Goal: Transaction & Acquisition: Obtain resource

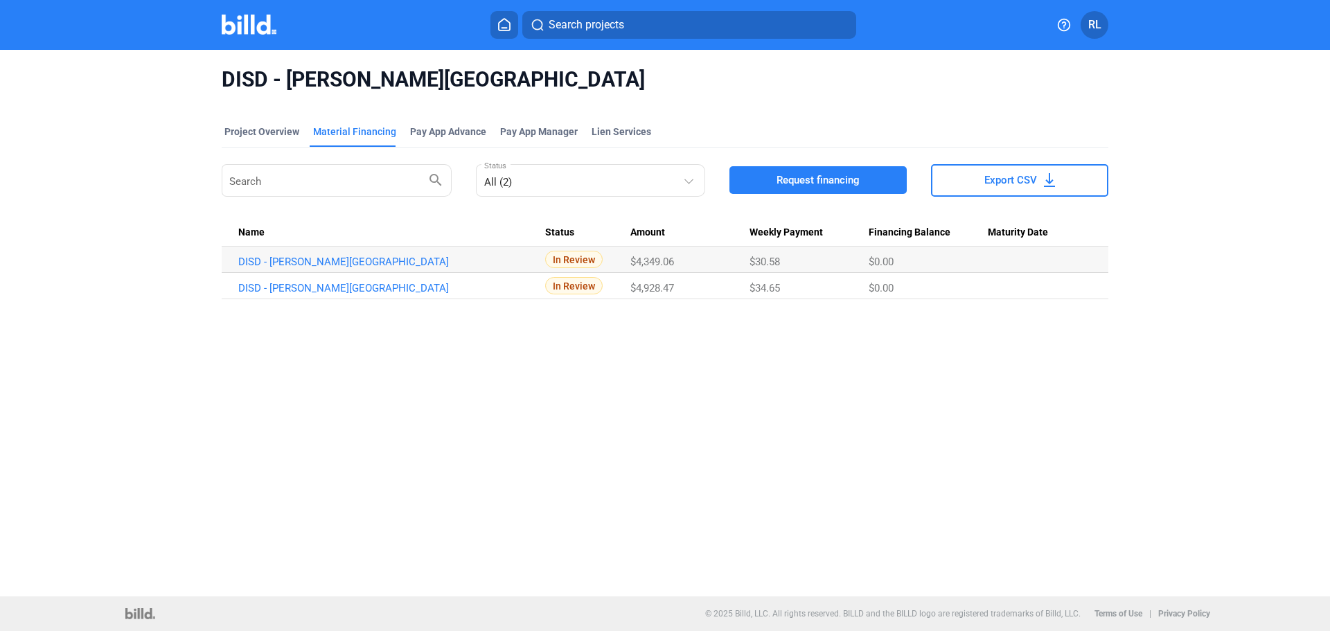
click at [499, 24] on icon at bounding box center [504, 25] width 11 height 12
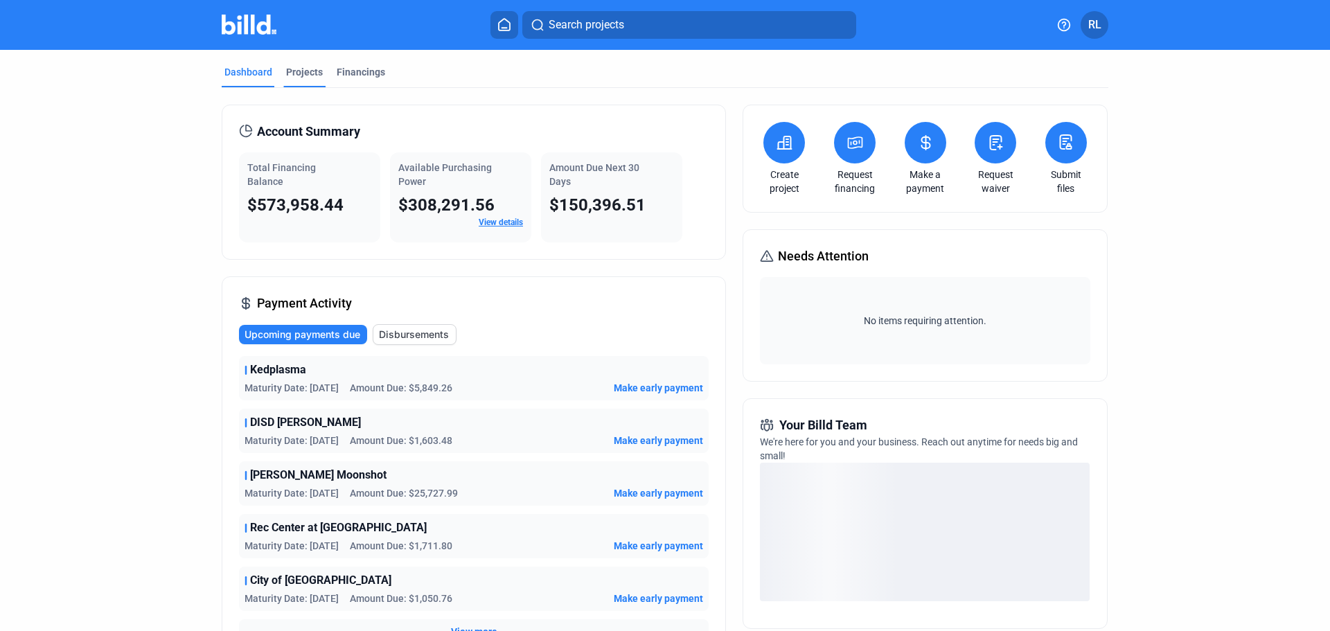
click at [293, 65] on div "Projects" at bounding box center [304, 72] width 37 height 14
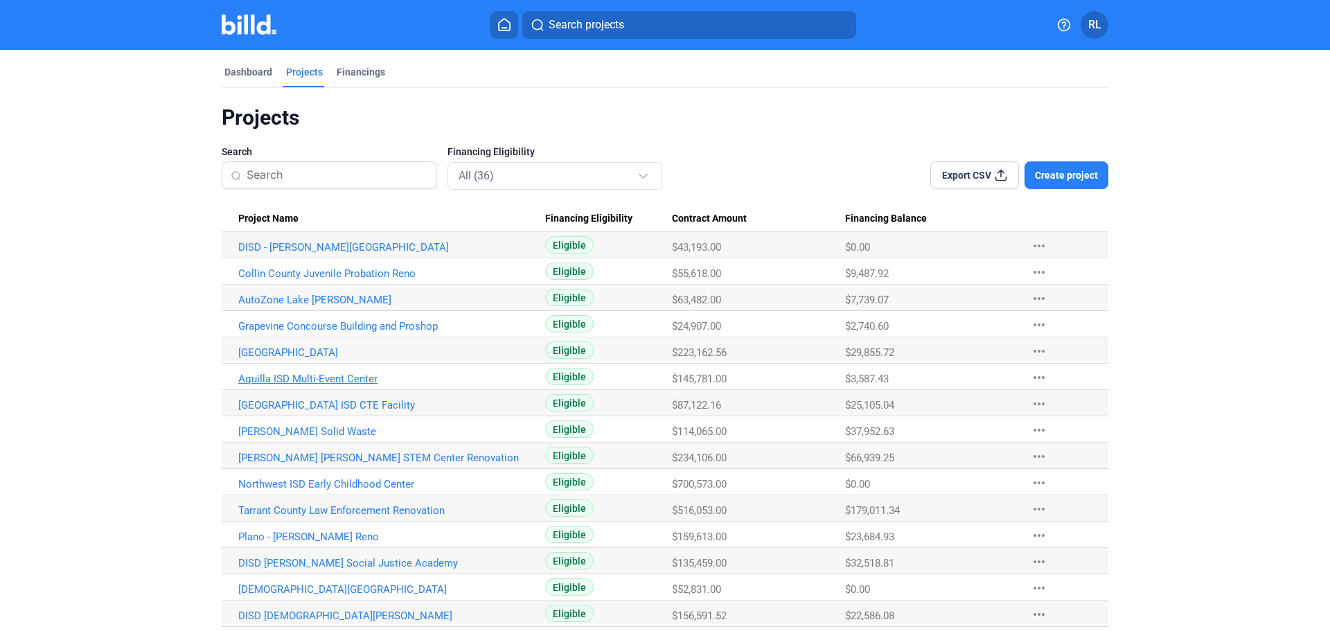
click at [321, 378] on link "Aquilla ISD Multi-Event Center" at bounding box center [391, 379] width 307 height 12
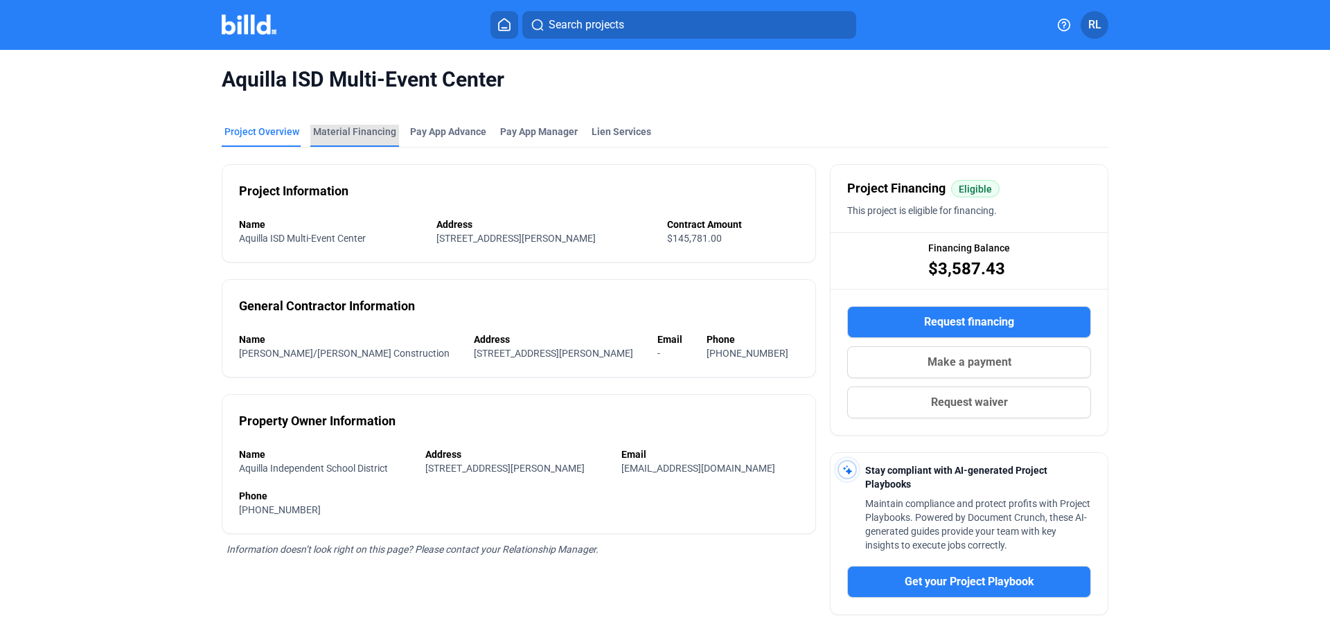
click at [368, 131] on div "Material Financing" at bounding box center [354, 132] width 83 height 14
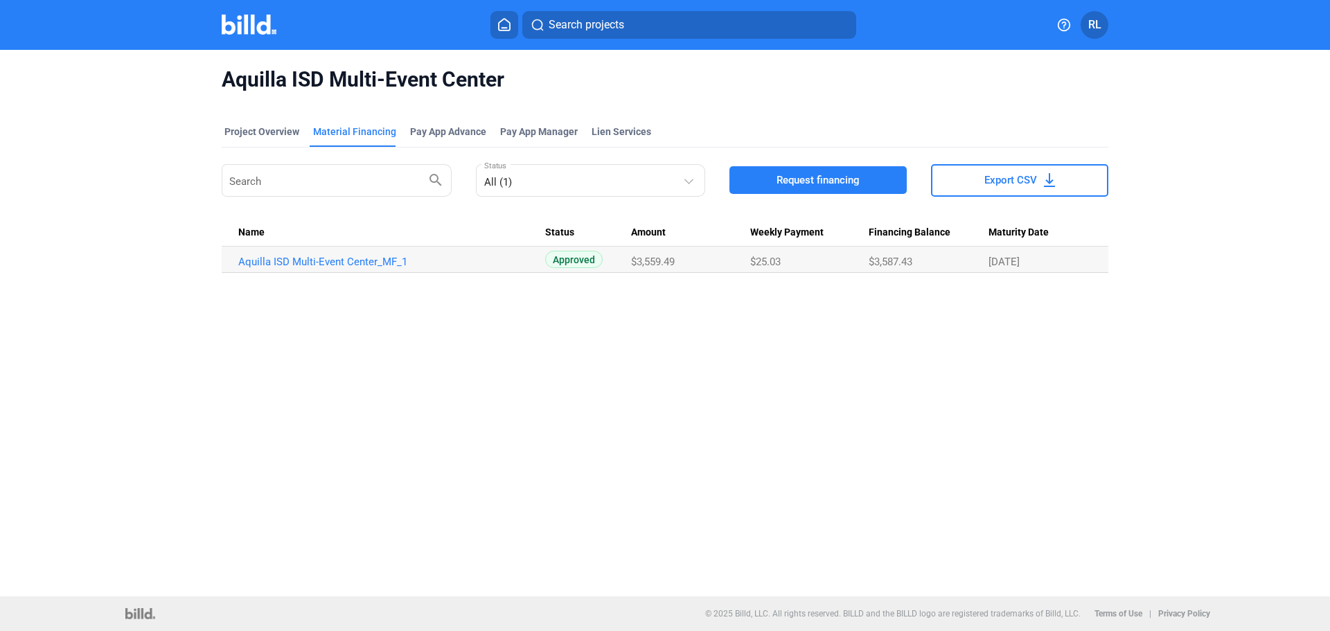
click at [803, 170] on button "Request financing" at bounding box center [817, 180] width 177 height 28
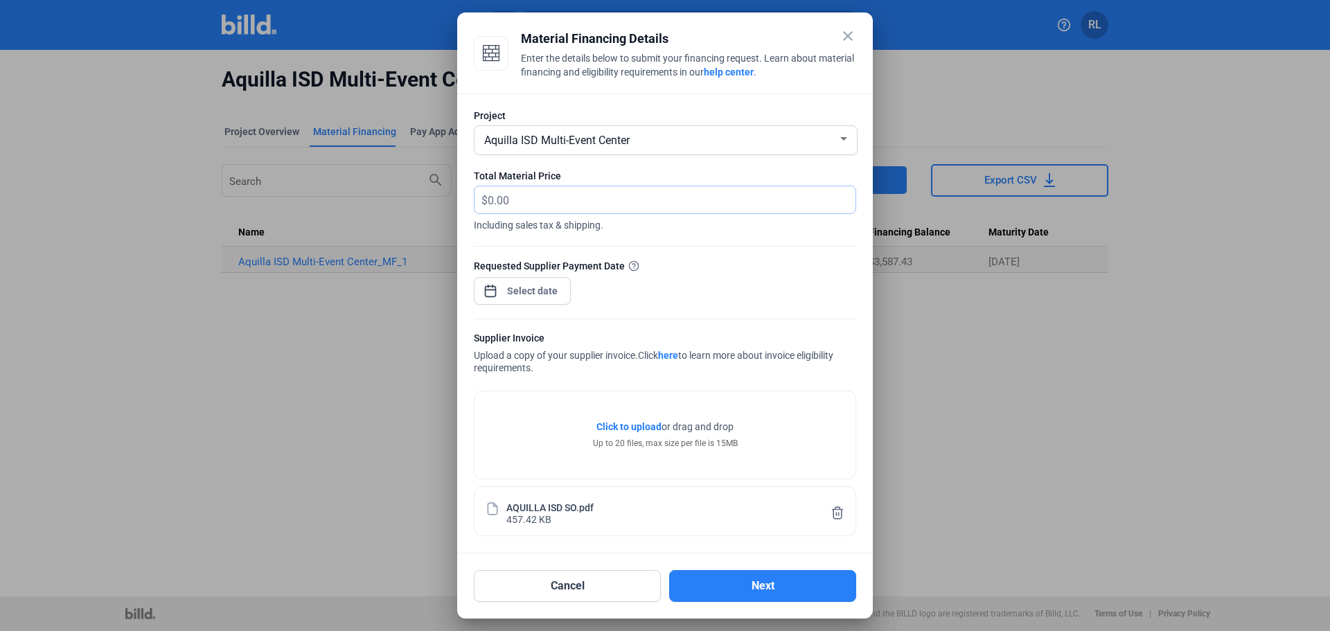
click at [505, 192] on input "text" at bounding box center [672, 199] width 368 height 27
type input "2,461.38"
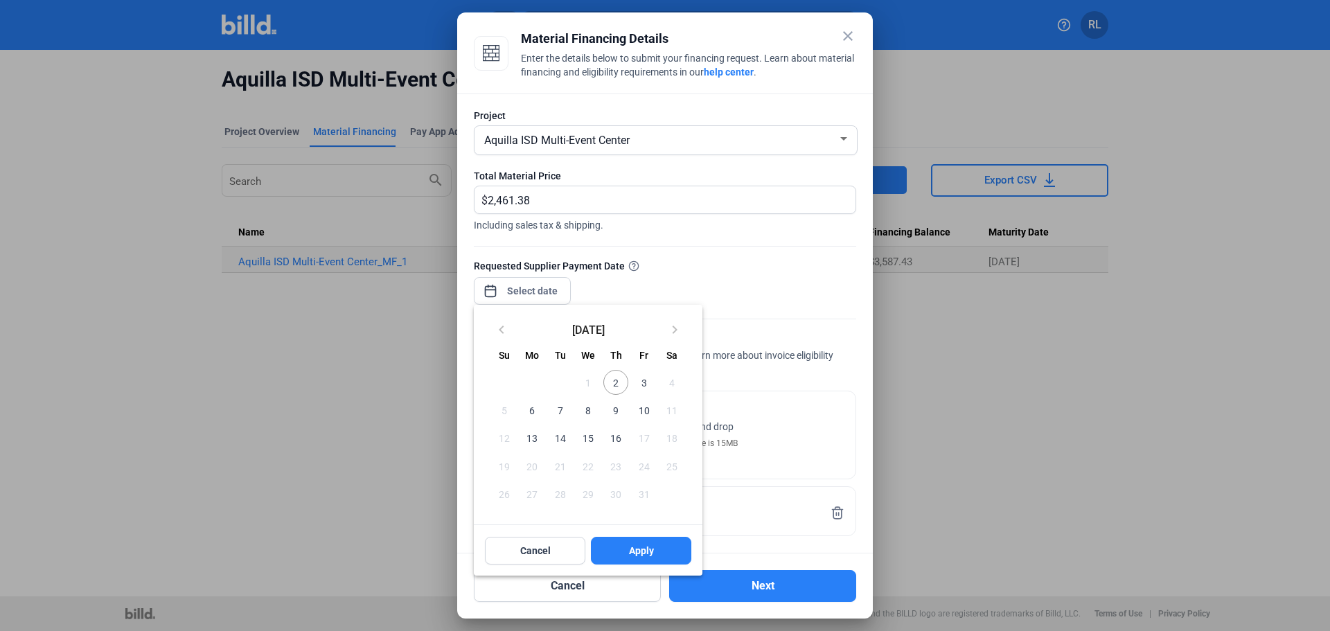
click at [502, 293] on div "close Material Financing Details Enter the details below to submit your financi…" at bounding box center [665, 315] width 1330 height 631
click at [618, 383] on span "2" at bounding box center [615, 382] width 25 height 25
click at [639, 554] on span "Apply" at bounding box center [641, 551] width 25 height 14
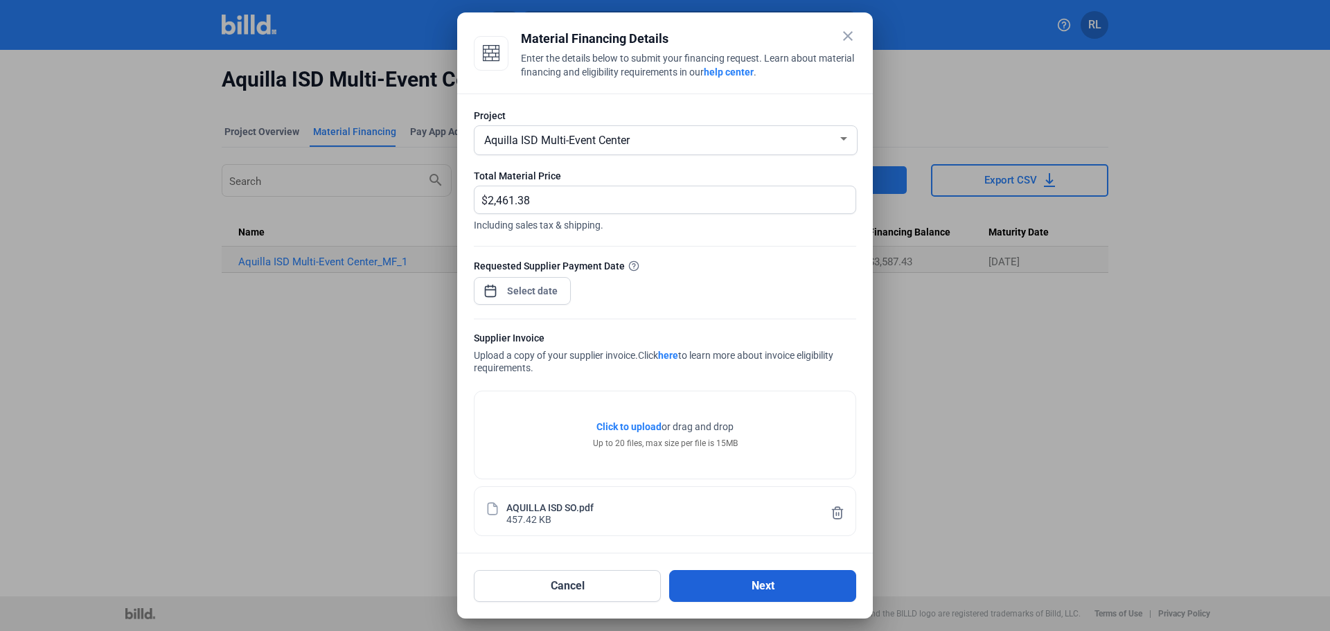
click at [761, 592] on button "Next" at bounding box center [762, 586] width 187 height 32
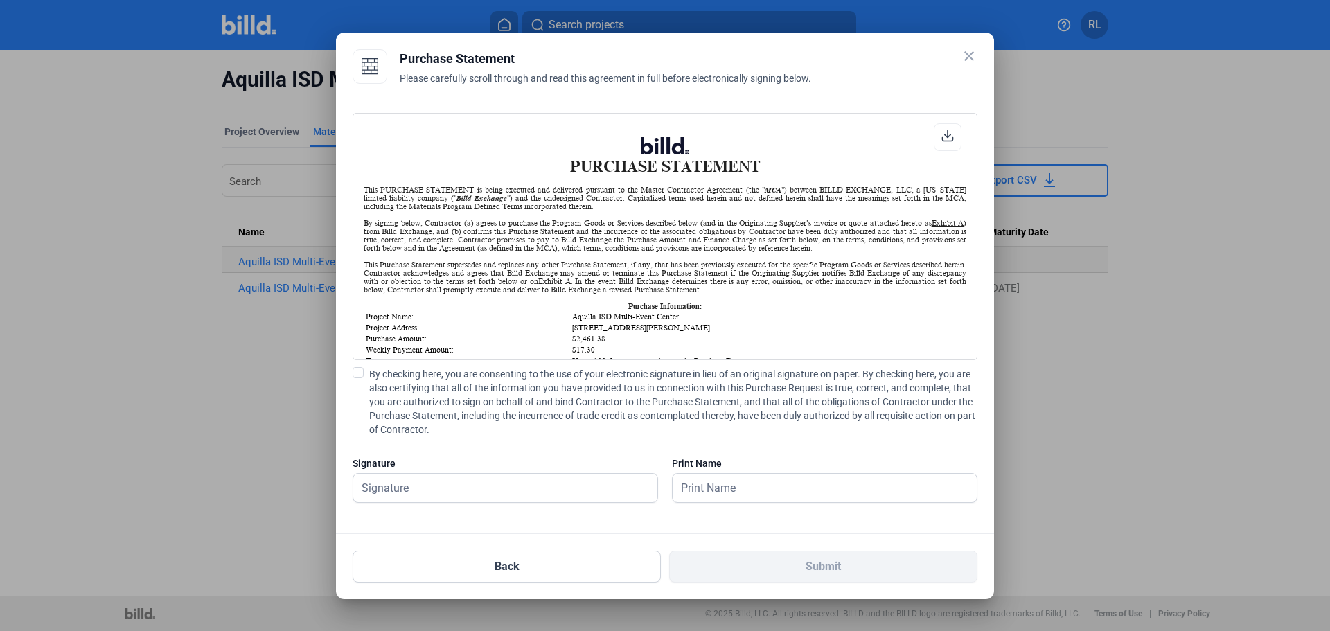
scroll to position [1, 0]
click at [357, 368] on span at bounding box center [358, 372] width 11 height 11
click at [0, 0] on input "By checking here, you are consenting to the use of your electronic signature in…" at bounding box center [0, 0] width 0 height 0
click at [387, 488] on input "text" at bounding box center [497, 488] width 289 height 28
type input "[PERSON_NAME]"
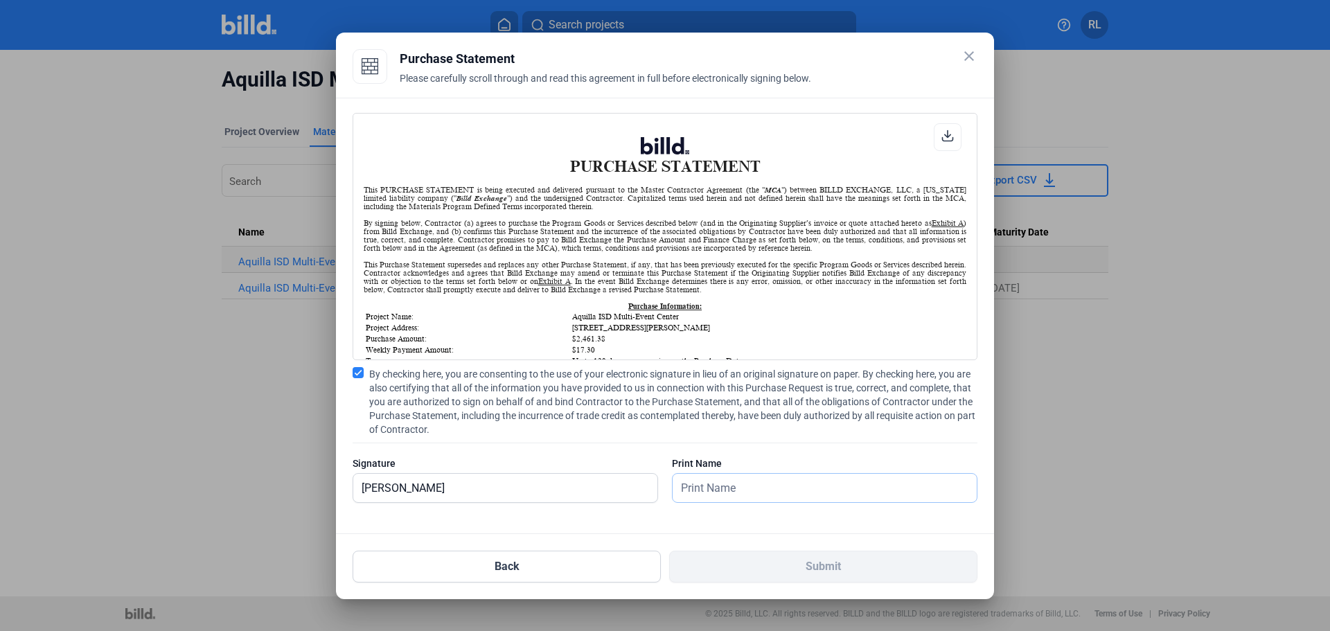
click at [710, 487] on input "text" at bounding box center [825, 488] width 304 height 28
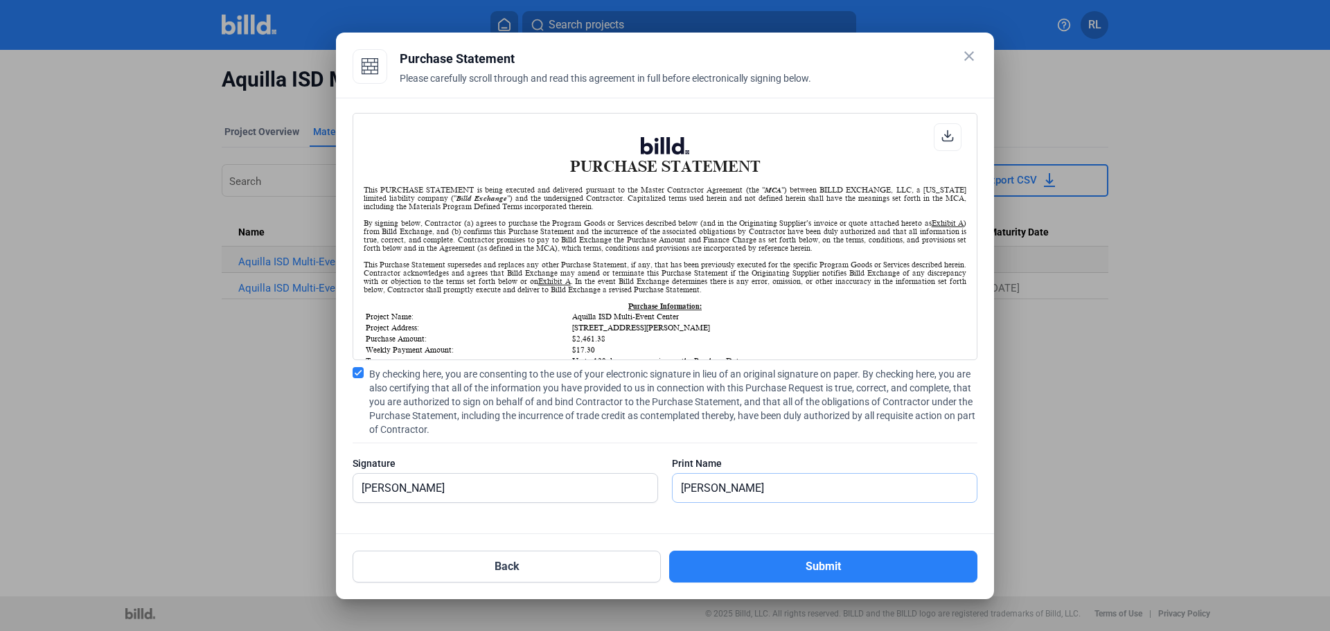
type input "[PERSON_NAME]"
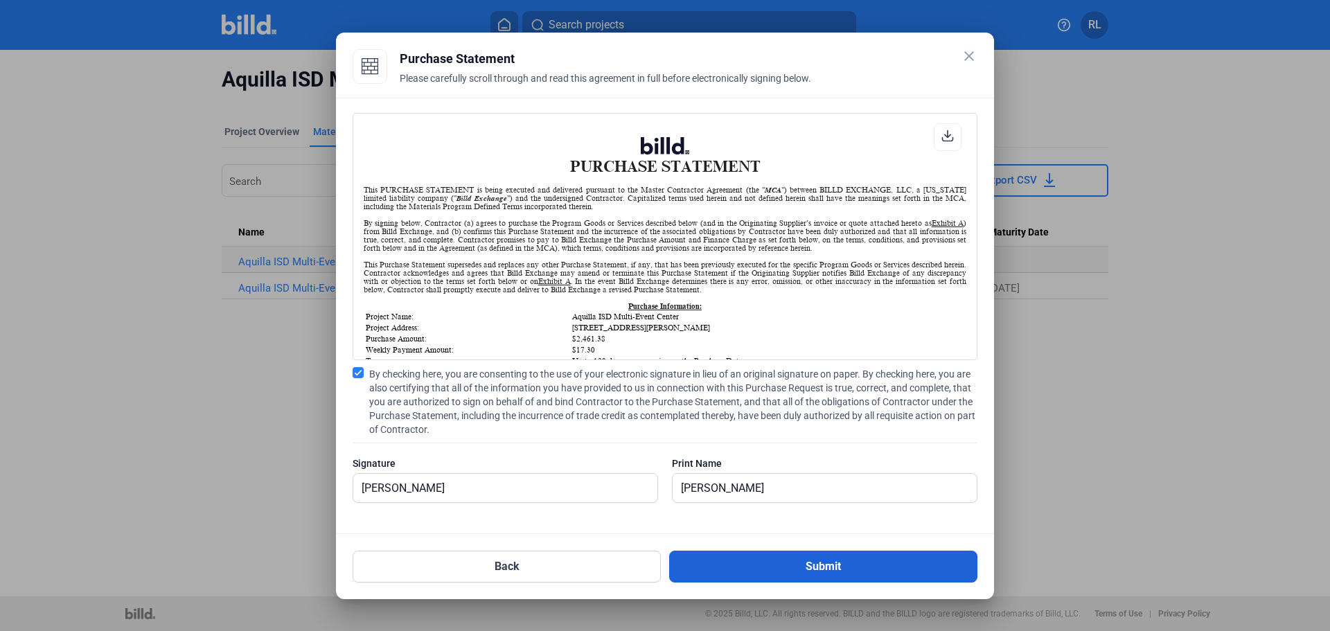
click at [776, 566] on button "Submit" at bounding box center [823, 567] width 308 height 32
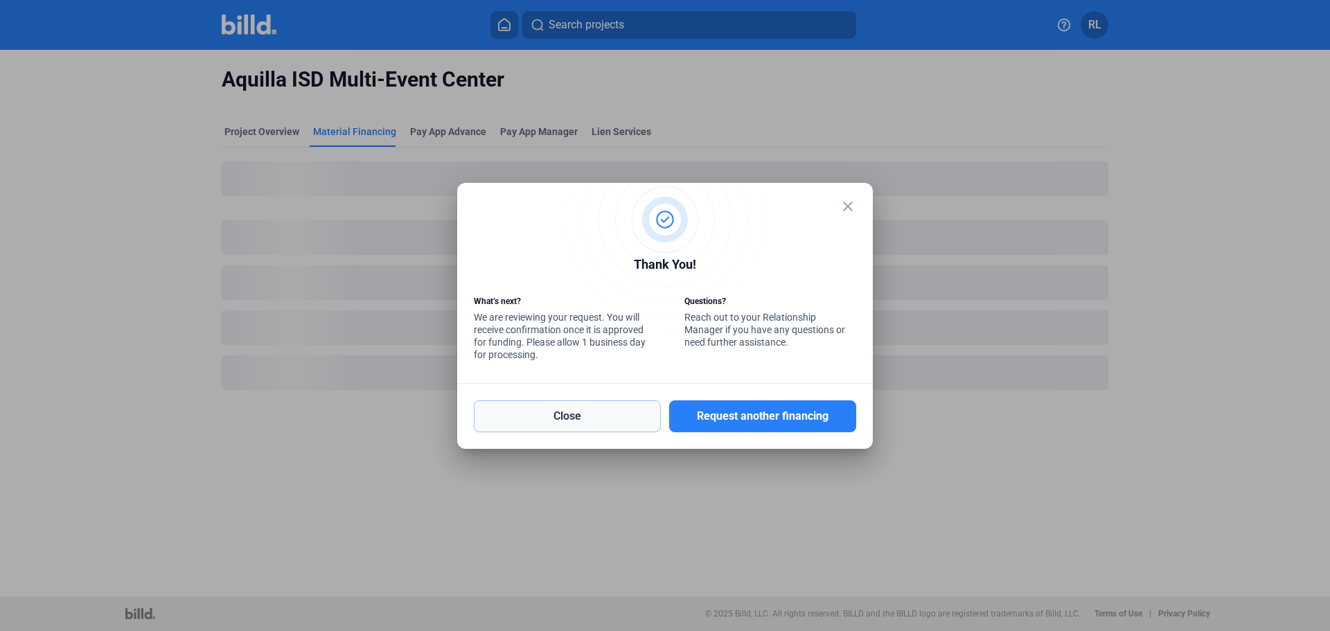
click at [569, 412] on button "Close" at bounding box center [567, 416] width 187 height 32
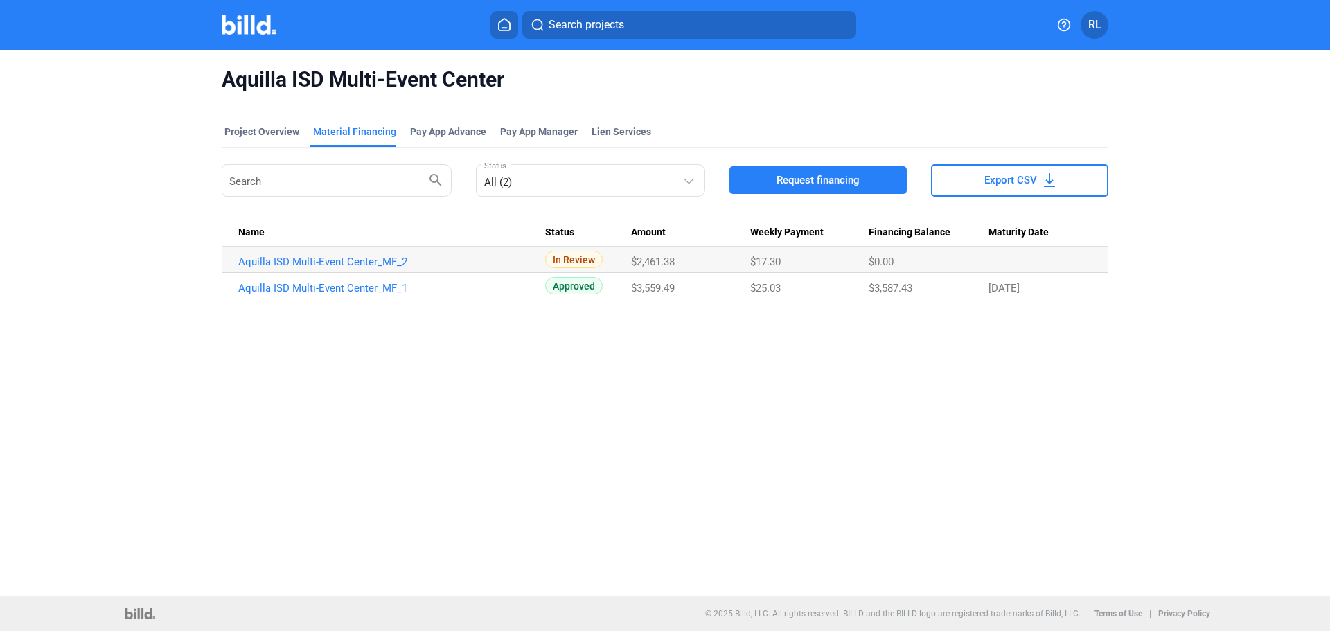
click at [505, 21] on icon at bounding box center [504, 24] width 14 height 13
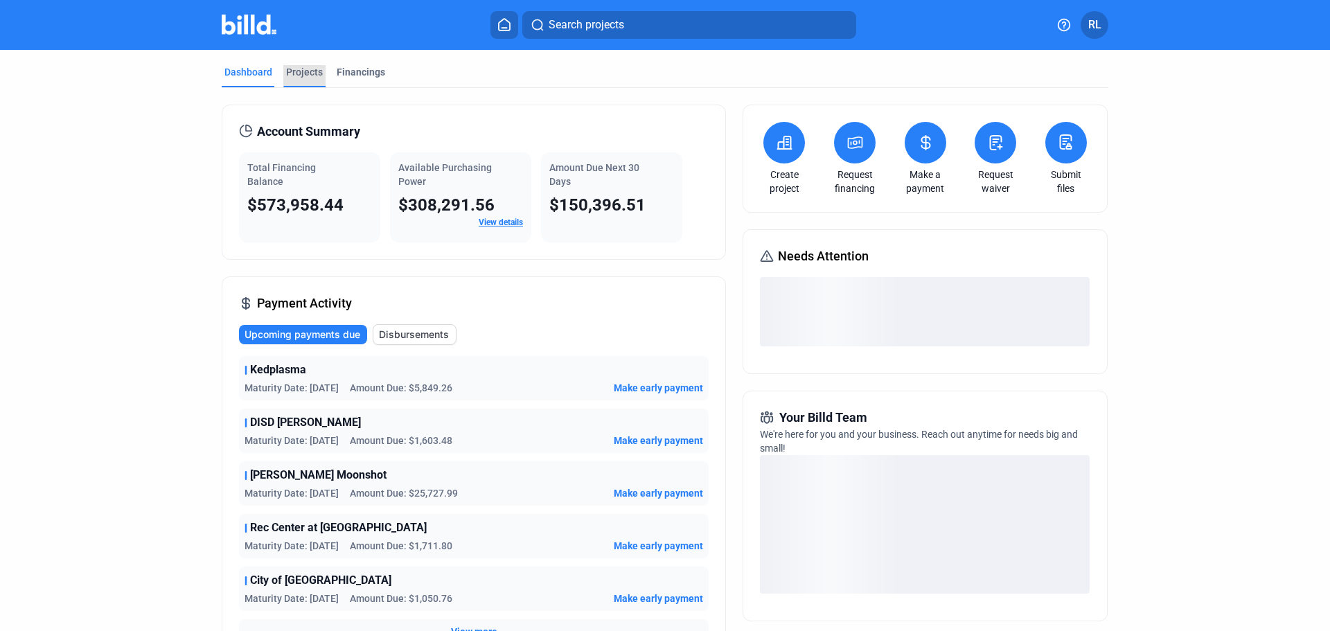
click at [301, 68] on div "Projects" at bounding box center [304, 72] width 37 height 14
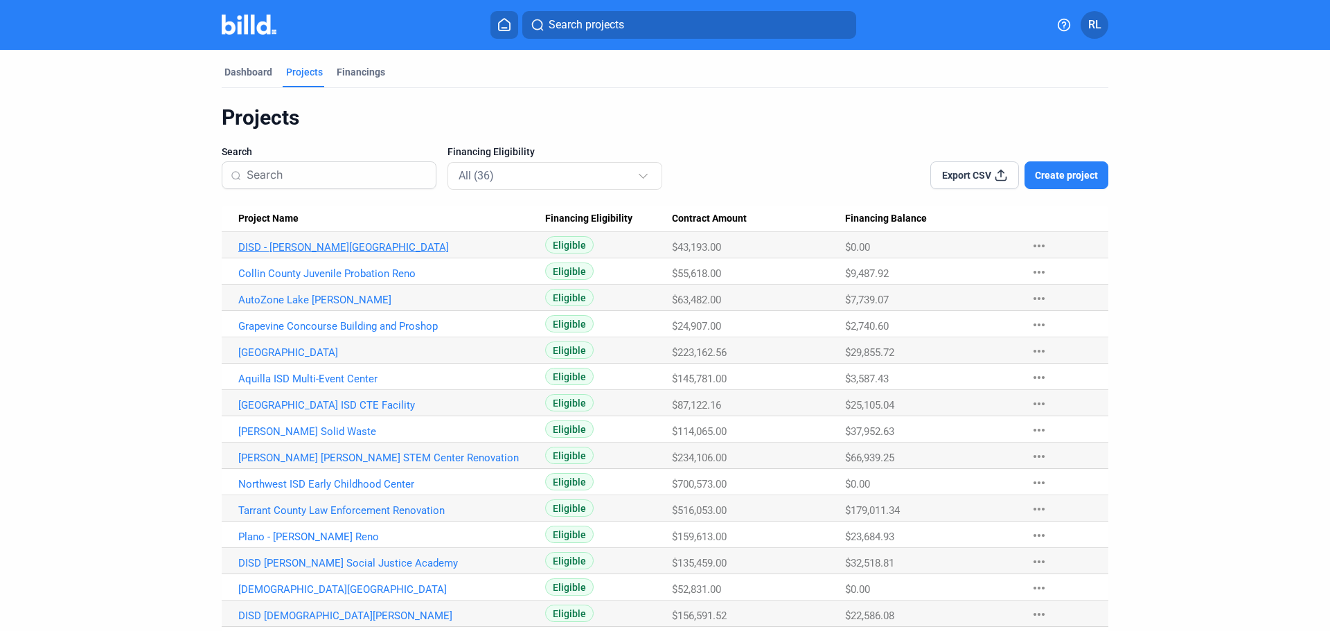
click at [312, 247] on link "DISD - [PERSON_NAME][GEOGRAPHIC_DATA]" at bounding box center [391, 247] width 307 height 12
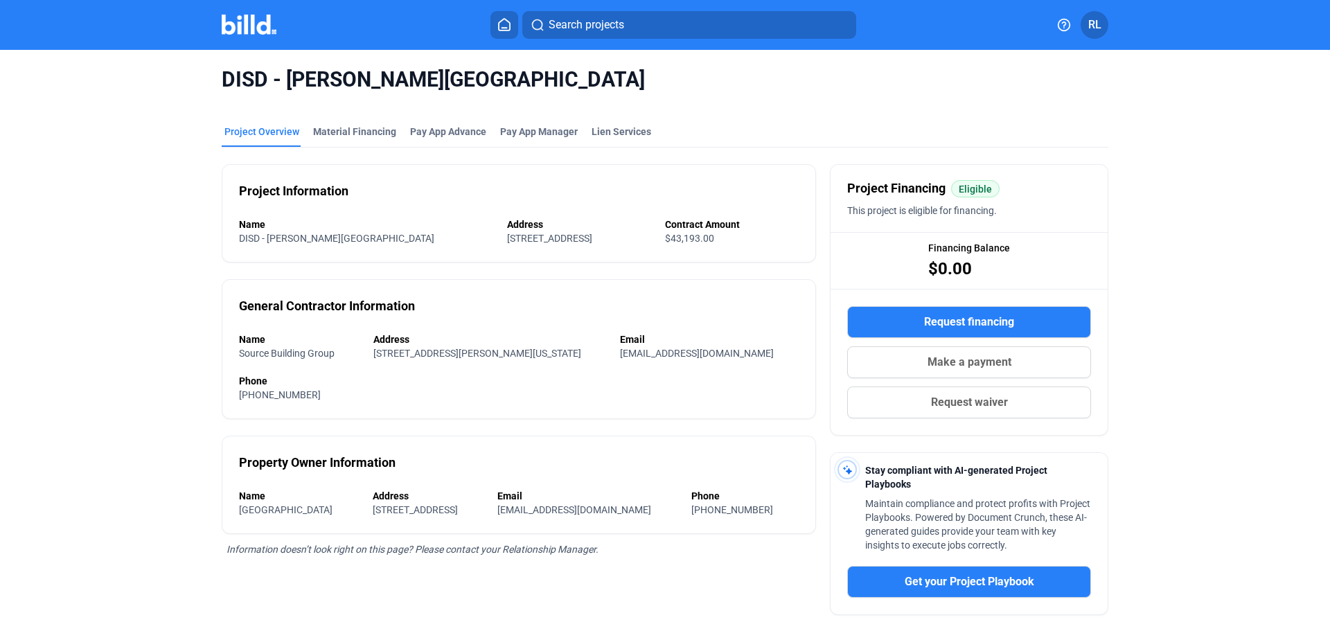
click at [355, 119] on mat-tab-group "Project Overview Material Financing Pay App Advance Pay App Manager Lien Servic…" at bounding box center [665, 440] width 887 height 662
click at [354, 131] on div "Material Financing" at bounding box center [354, 132] width 83 height 14
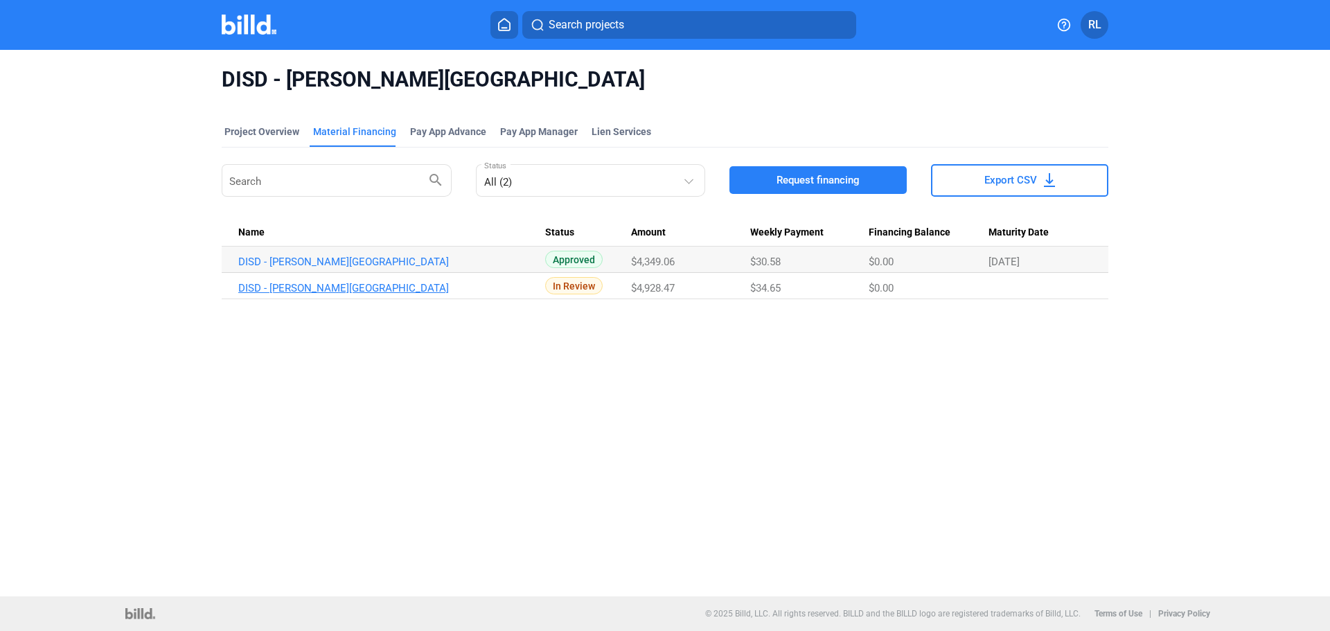
drag, startPoint x: 400, startPoint y: 278, endPoint x: 406, endPoint y: 291, distance: 13.6
click at [406, 291] on td "DISD - [PERSON_NAME][GEOGRAPHIC_DATA]" at bounding box center [384, 286] width 324 height 26
click at [407, 292] on link "DISD - [PERSON_NAME][GEOGRAPHIC_DATA]" at bounding box center [391, 288] width 307 height 12
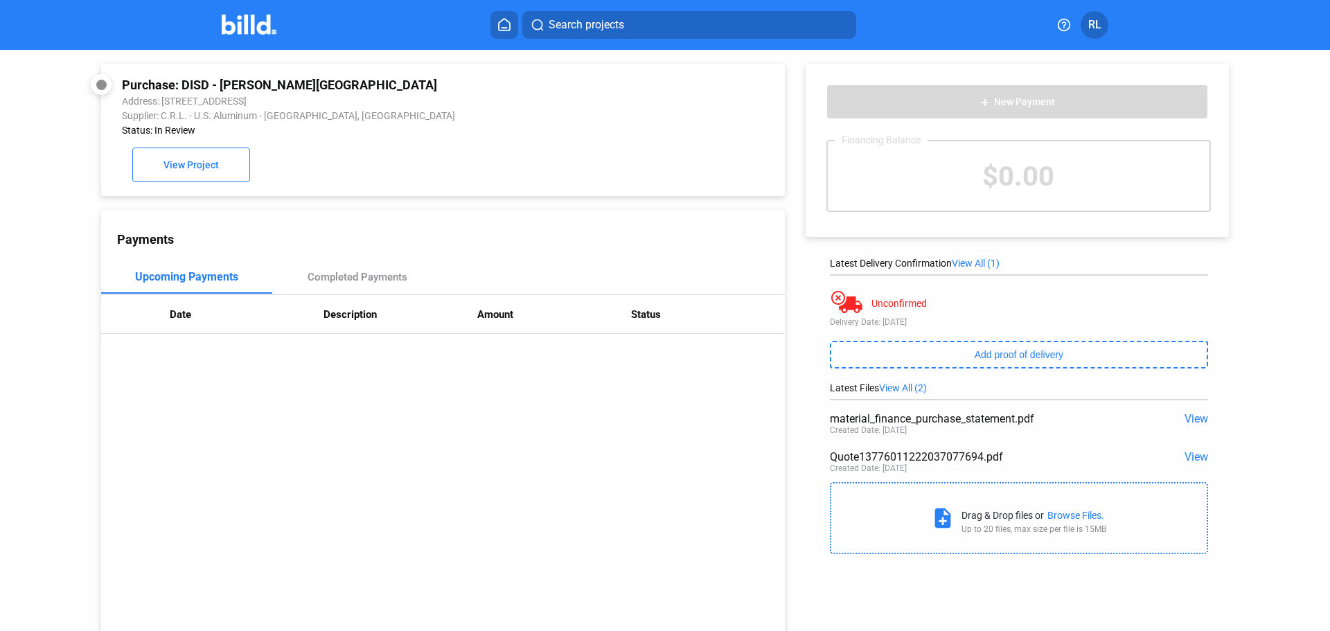
click at [1192, 458] on span "View" at bounding box center [1197, 456] width 24 height 13
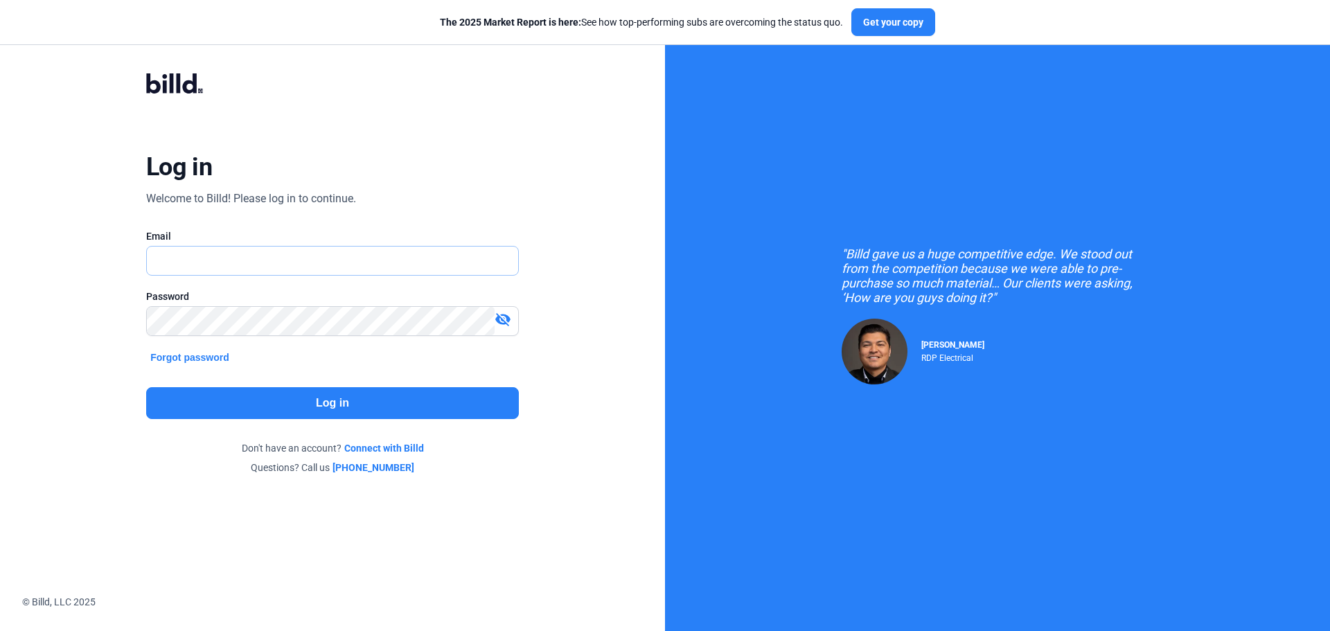
type input "[EMAIL_ADDRESS][DOMAIN_NAME]"
click at [309, 398] on button "Log in" at bounding box center [332, 403] width 373 height 32
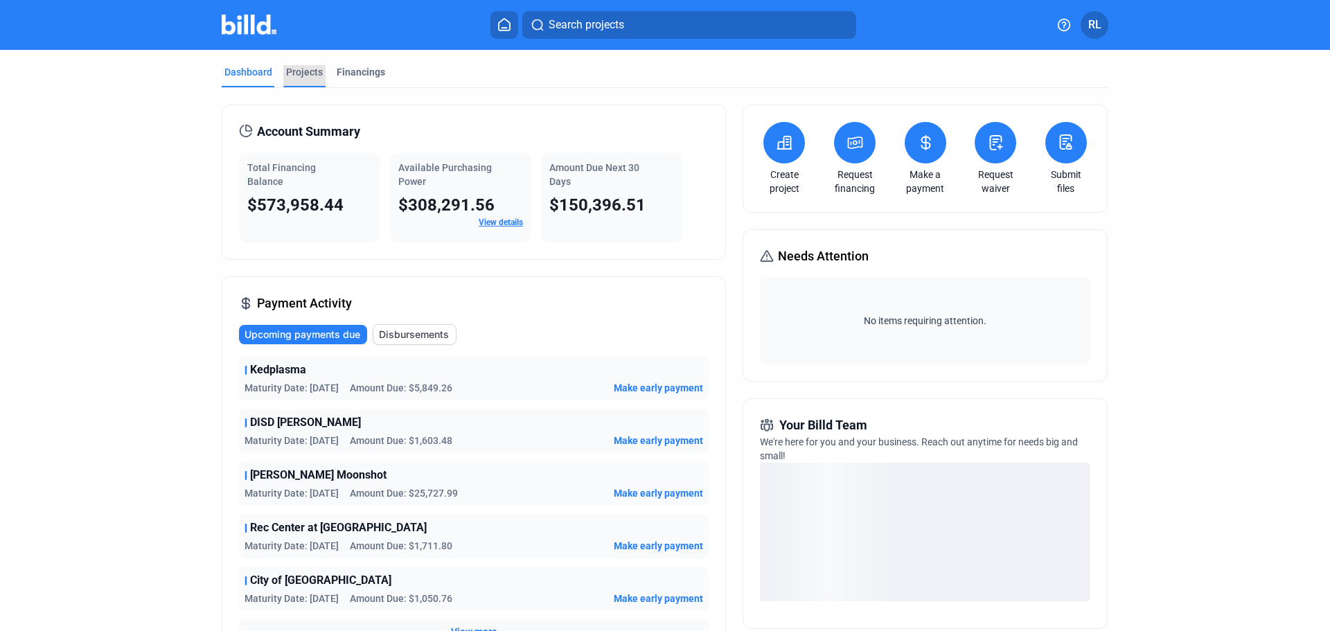
click at [303, 66] on div "Projects" at bounding box center [304, 72] width 37 height 14
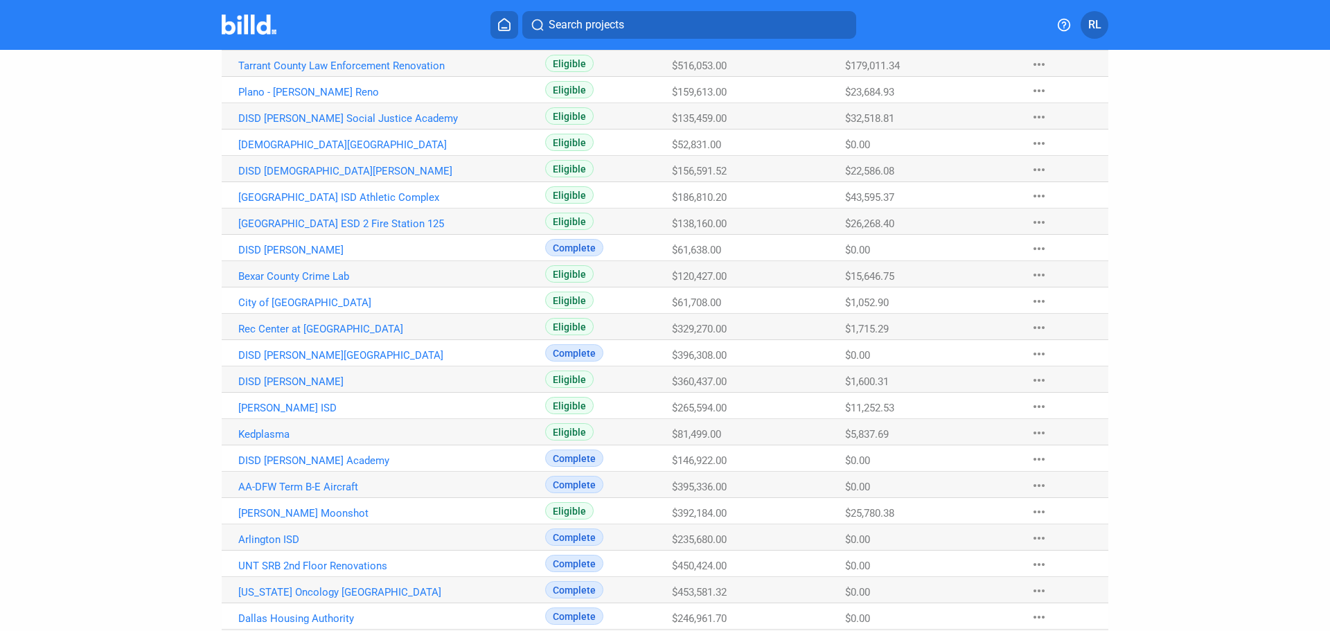
scroll to position [375, 0]
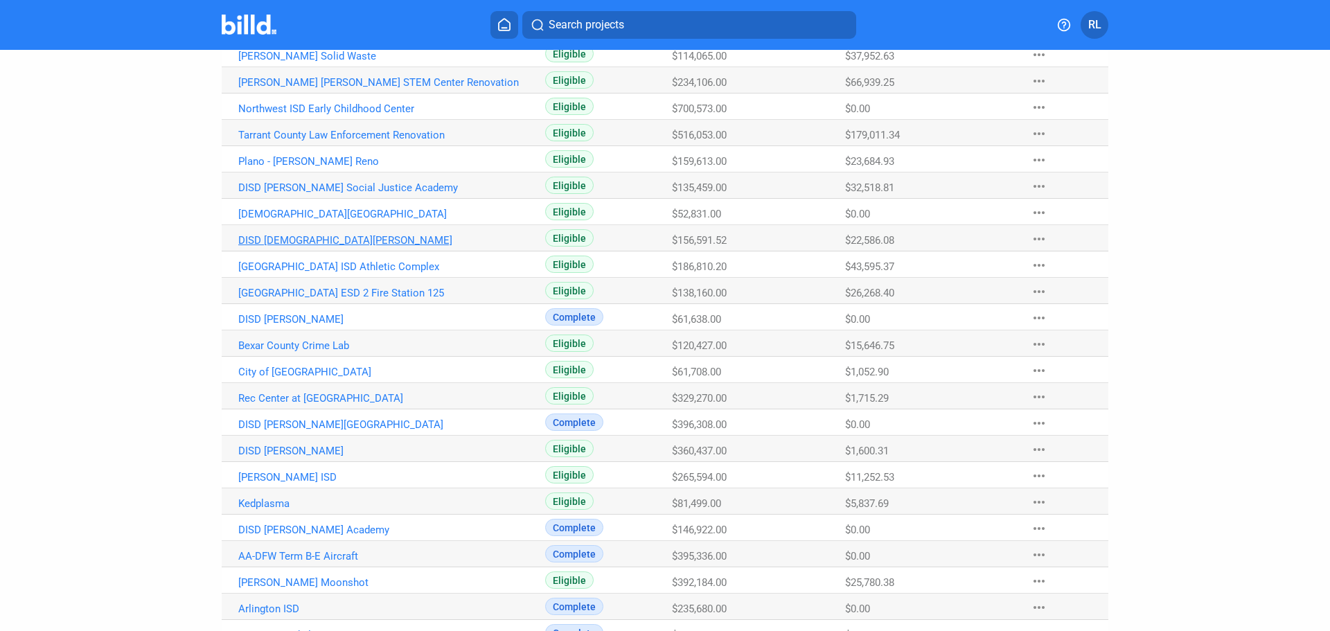
click at [315, 238] on link "DISD [DEMOGRAPHIC_DATA][PERSON_NAME]" at bounding box center [391, 240] width 307 height 12
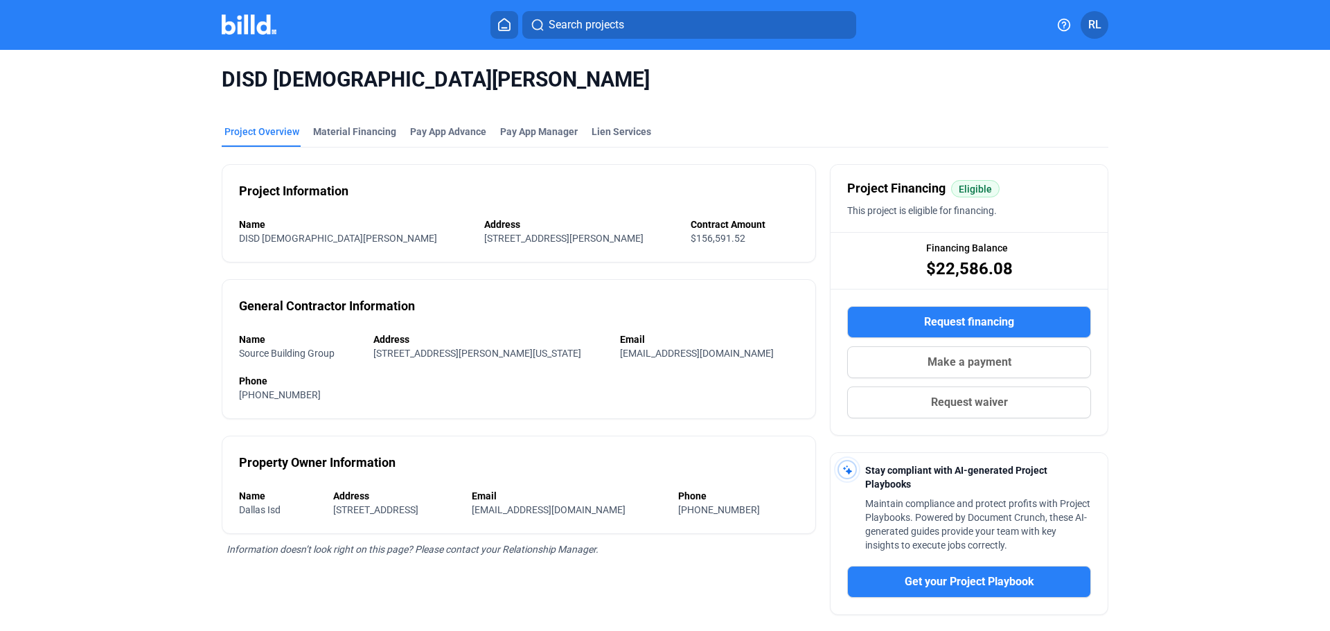
click at [981, 324] on span "Request financing" at bounding box center [969, 322] width 90 height 17
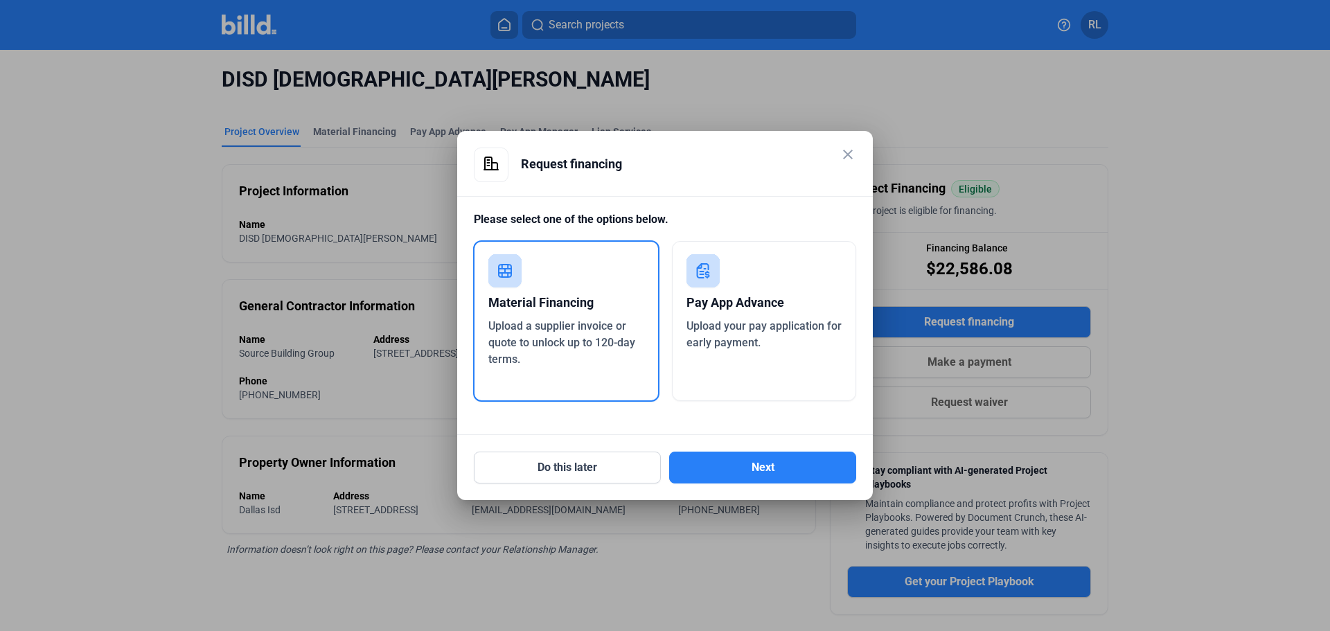
click at [494, 278] on rect at bounding box center [504, 270] width 33 height 33
click at [809, 480] on button "Next" at bounding box center [762, 468] width 187 height 32
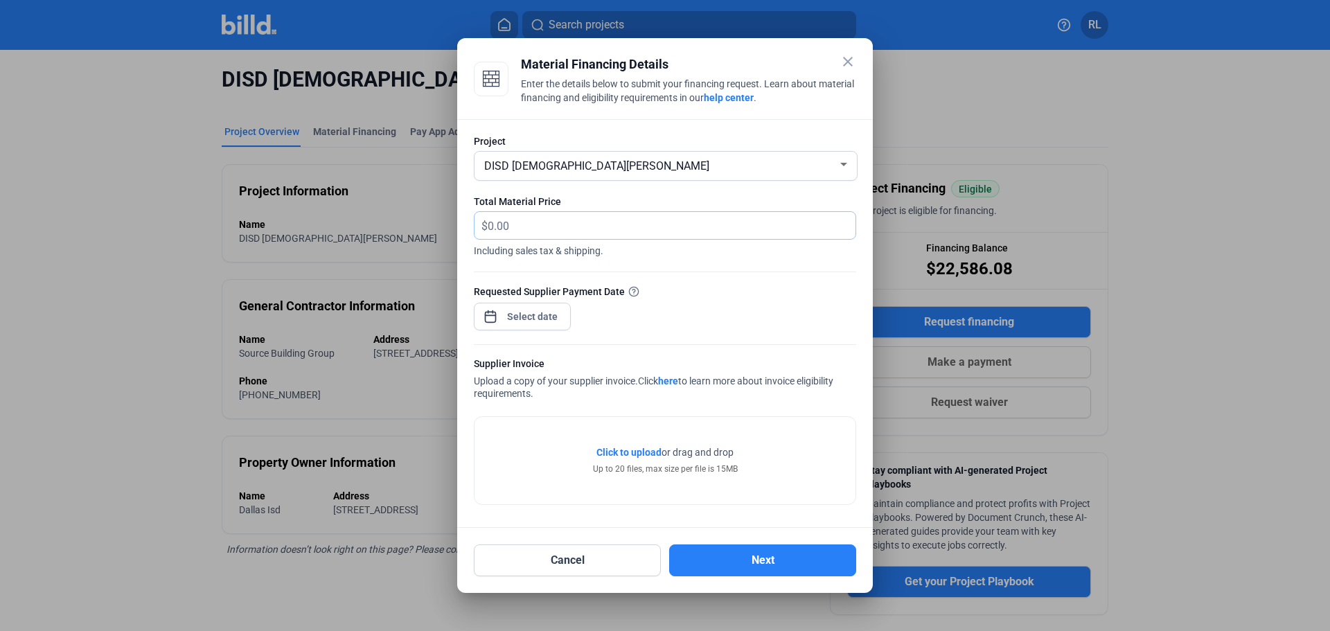
click at [518, 221] on input "text" at bounding box center [672, 225] width 368 height 27
type input "4,459.05"
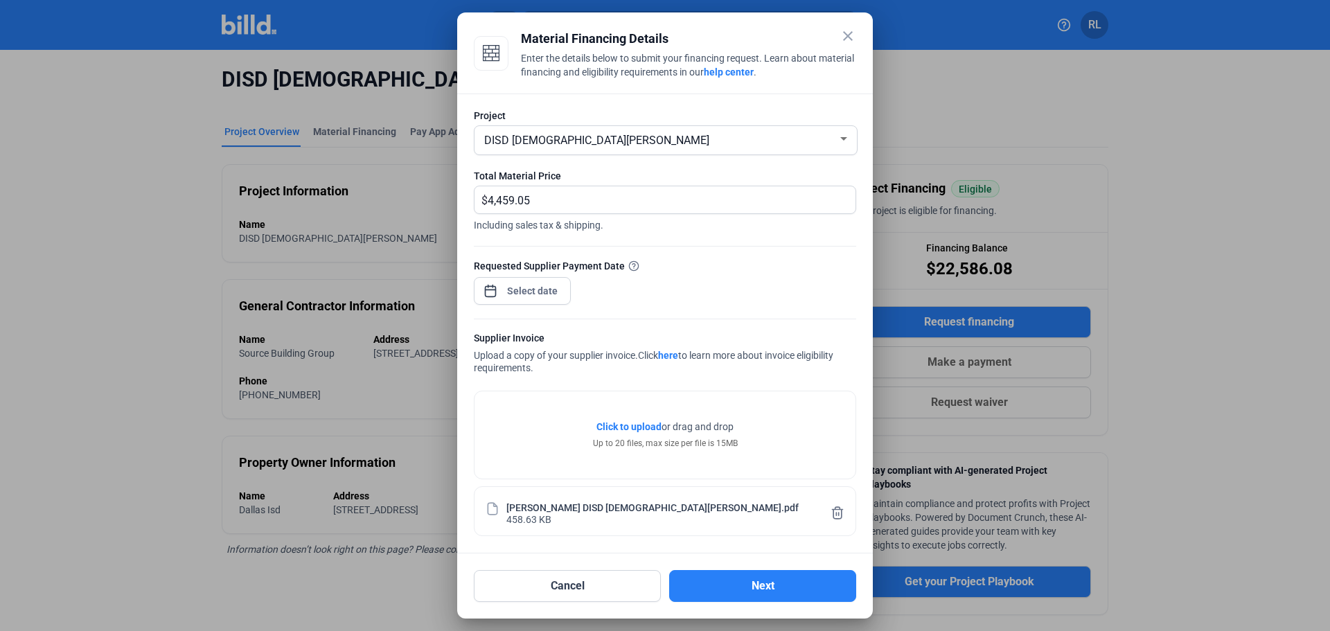
click at [530, 276] on div at bounding box center [522, 289] width 97 height 30
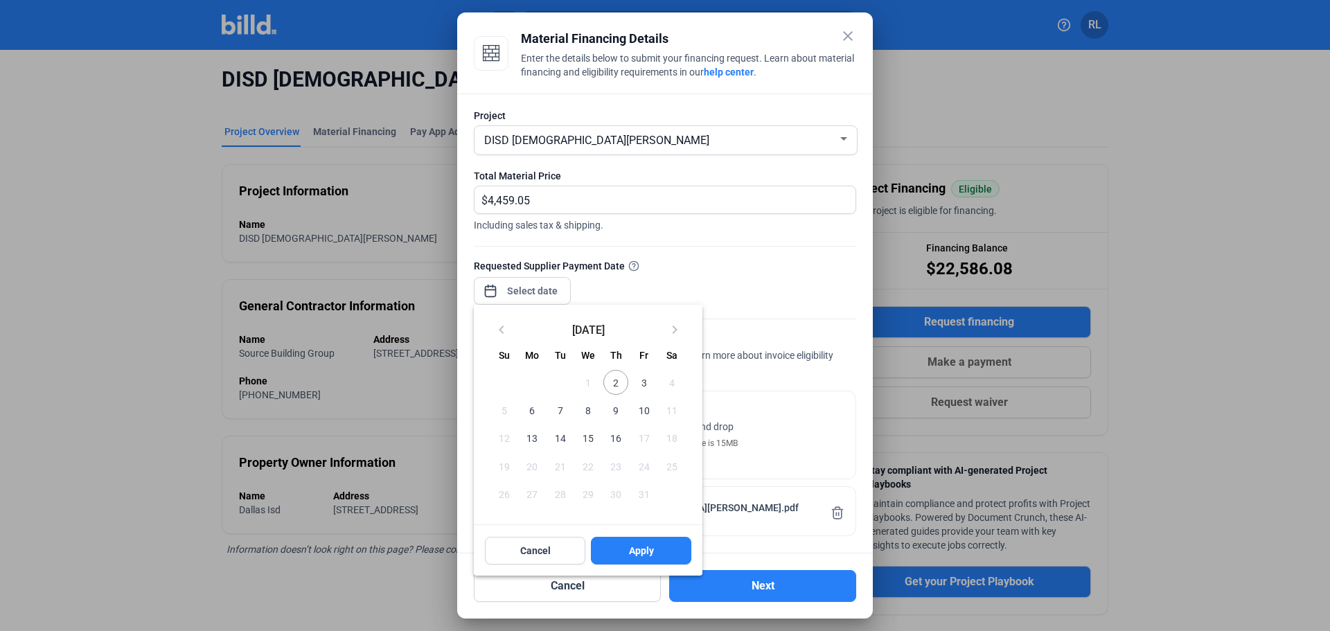
click at [530, 293] on div at bounding box center [665, 315] width 1330 height 631
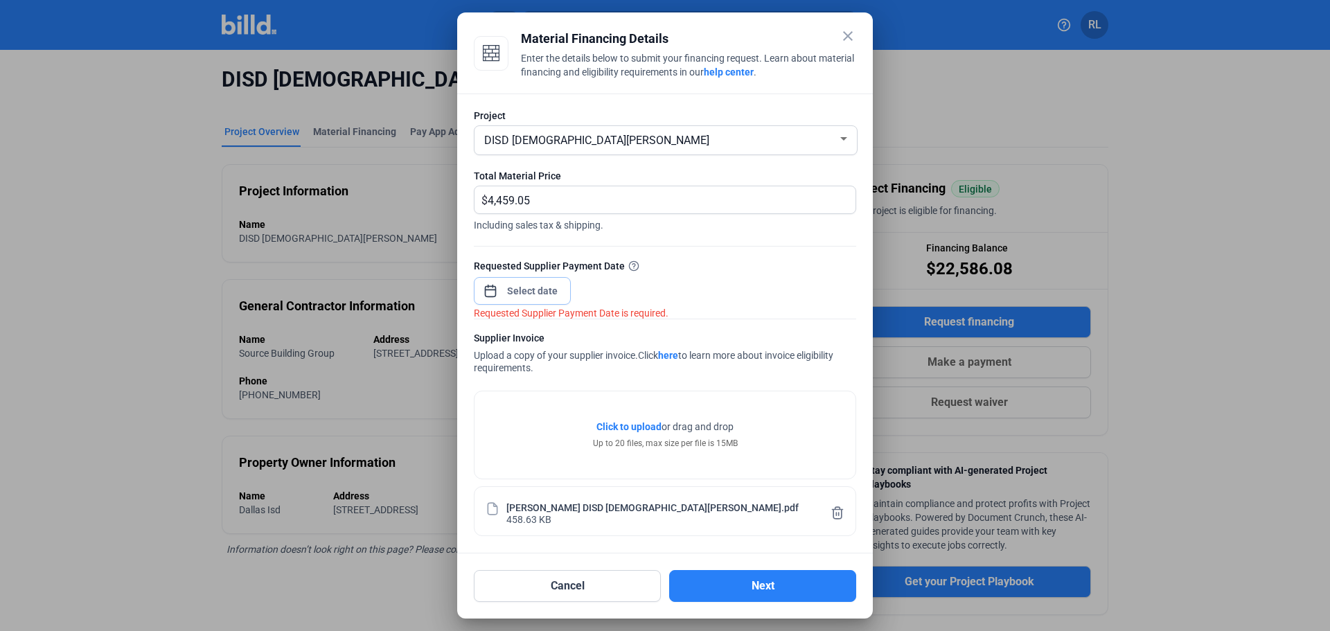
click at [530, 294] on input at bounding box center [533, 291] width 60 height 17
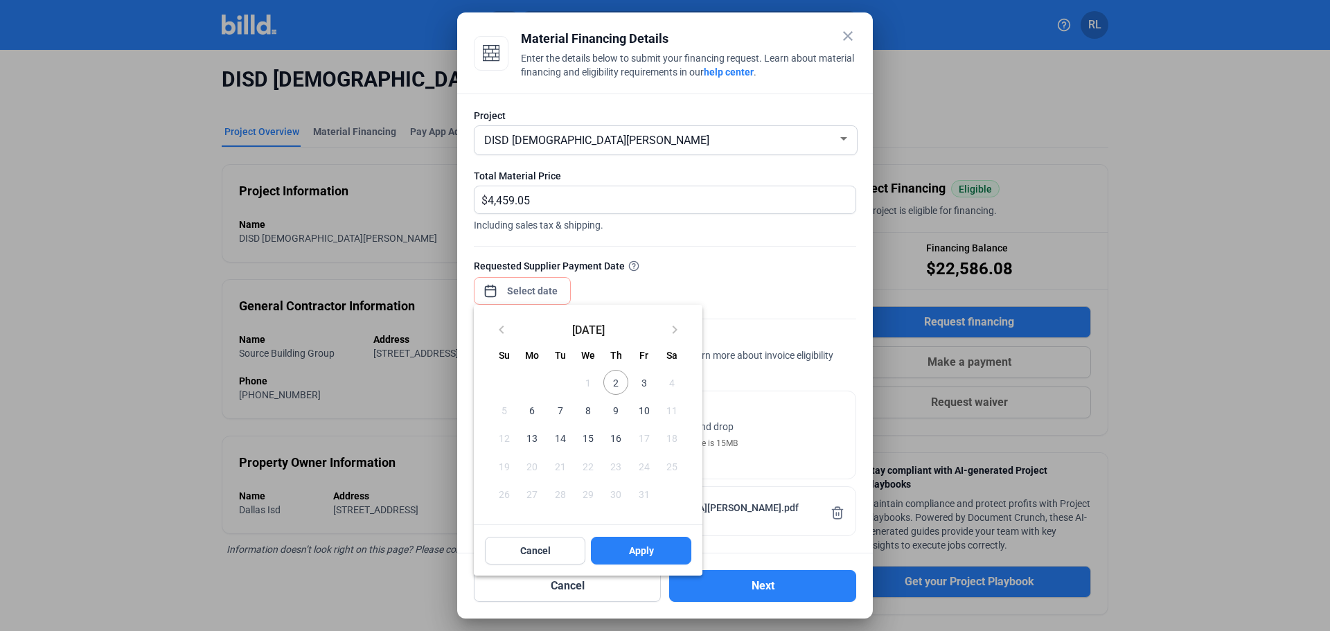
click at [617, 384] on span "2" at bounding box center [615, 382] width 25 height 25
click at [656, 543] on button "Apply" at bounding box center [641, 551] width 100 height 28
type input "[DATE]"
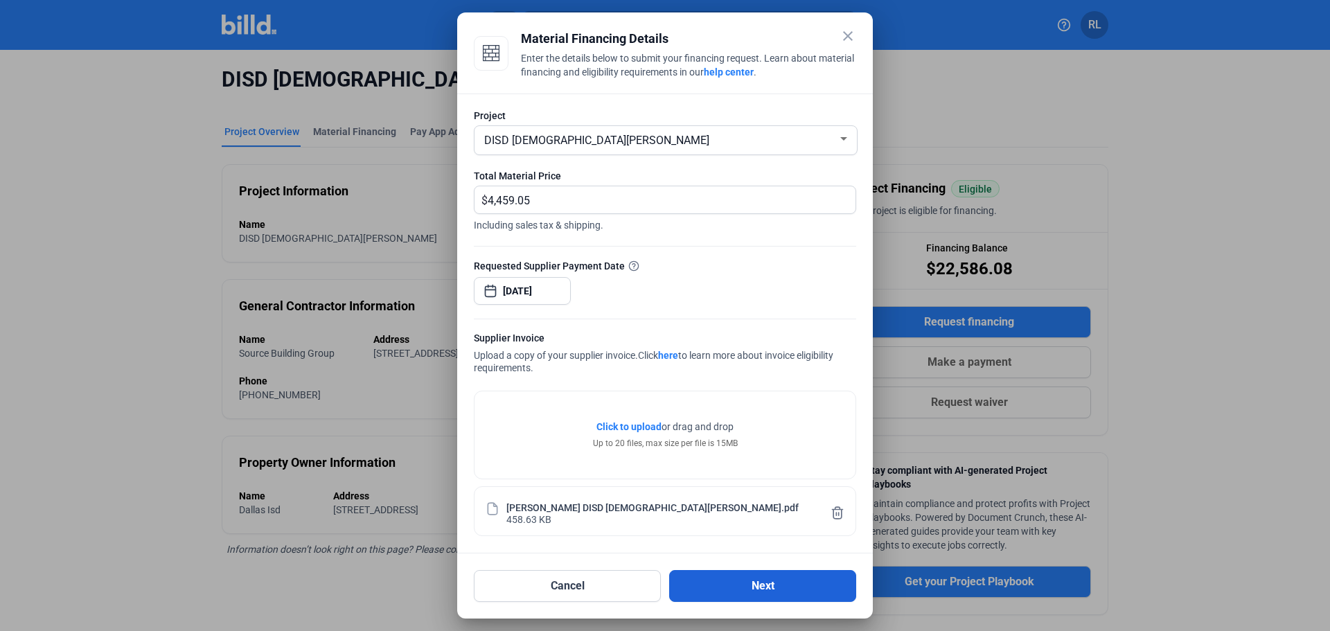
click at [770, 583] on button "Next" at bounding box center [762, 586] width 187 height 32
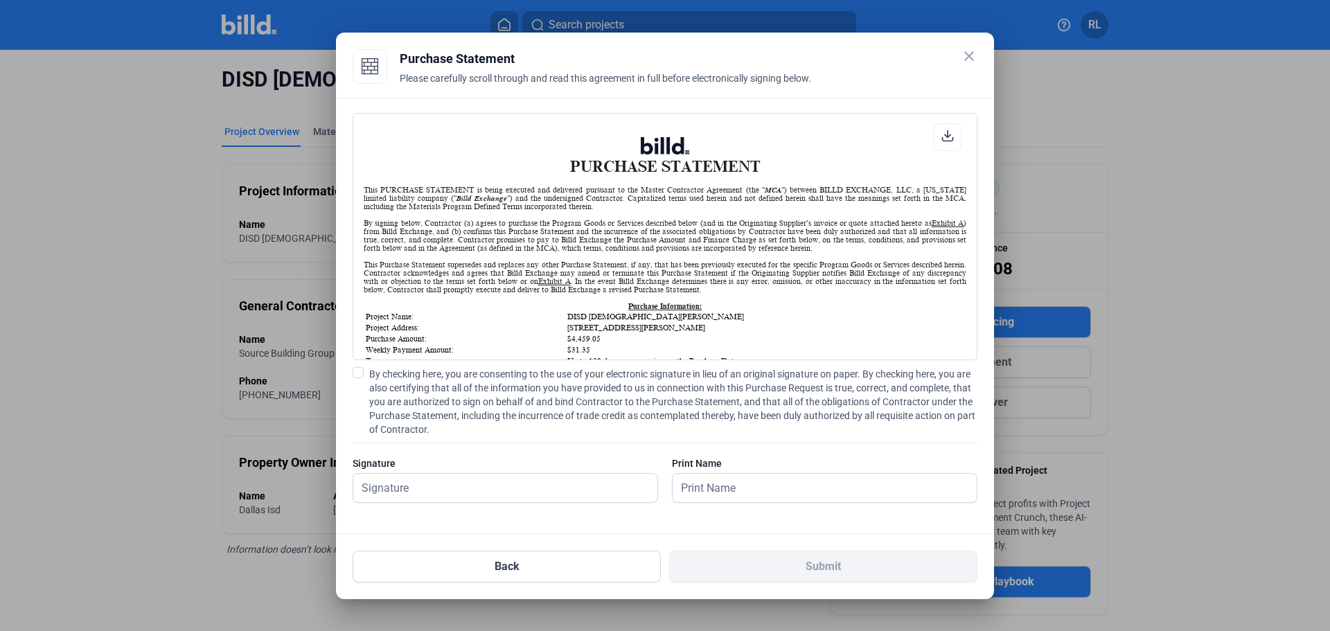
scroll to position [1, 0]
drag, startPoint x: 357, startPoint y: 373, endPoint x: 358, endPoint y: 389, distance: 16.7
click at [357, 374] on span at bounding box center [358, 372] width 11 height 11
click at [0, 0] on input "By checking here, you are consenting to the use of your electronic signature in…" at bounding box center [0, 0] width 0 height 0
click at [389, 492] on input "text" at bounding box center [505, 488] width 304 height 28
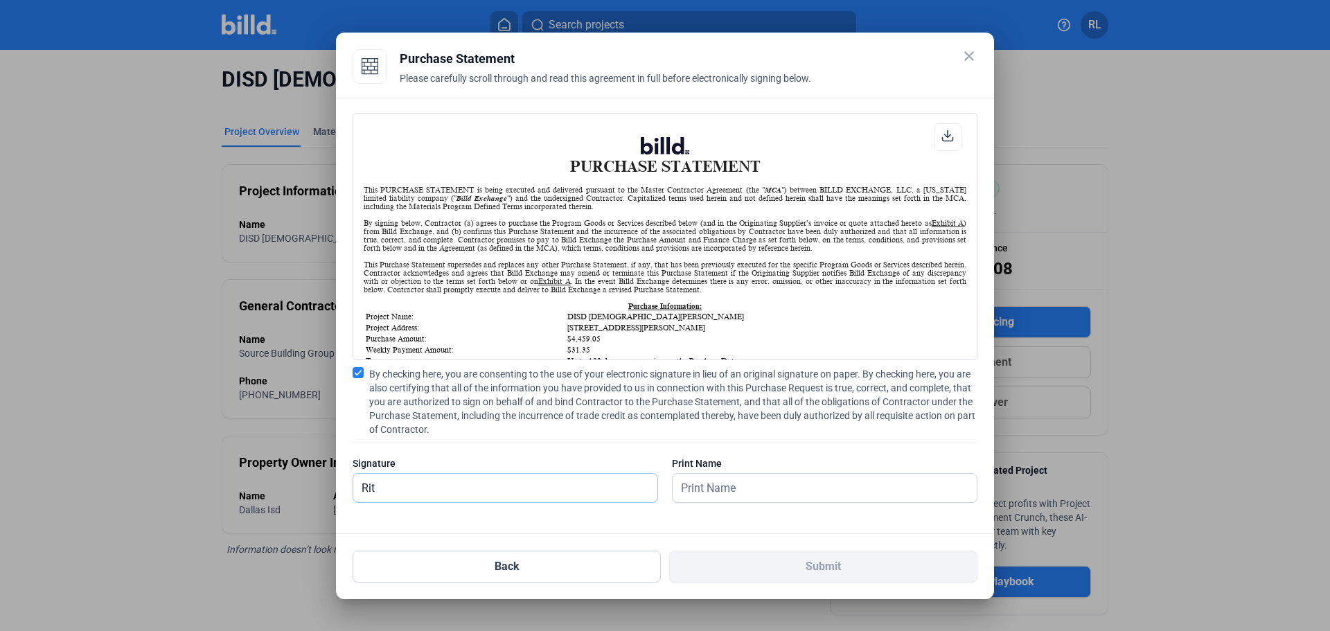
type input "[PERSON_NAME]"
click at [714, 468] on div "Print Name" at bounding box center [825, 464] width 306 height 14
click at [719, 490] on input "text" at bounding box center [825, 488] width 304 height 28
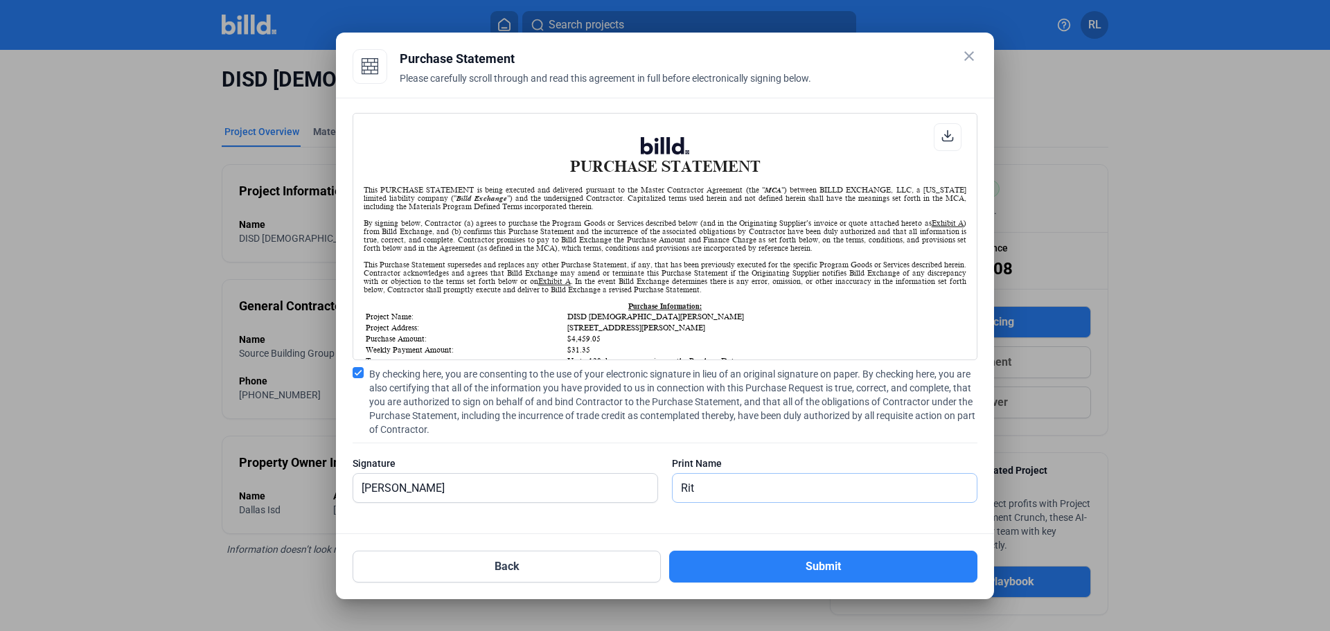
type input "[PERSON_NAME]"
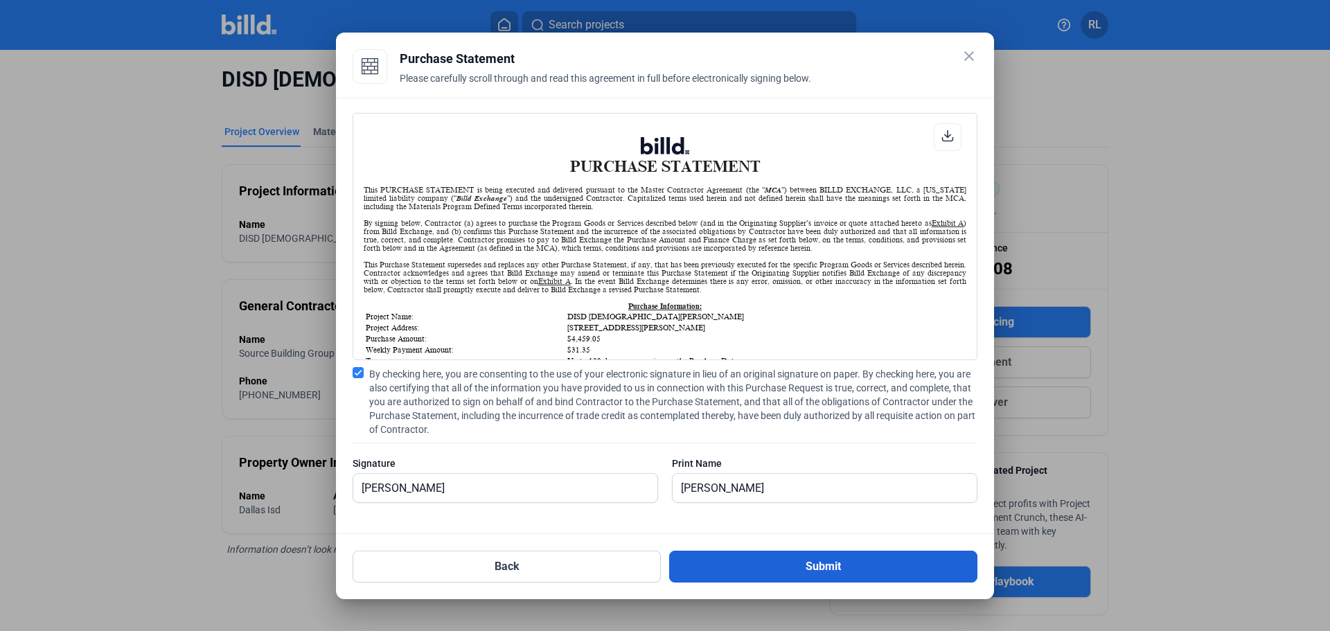
click at [794, 569] on button "Submit" at bounding box center [823, 567] width 308 height 32
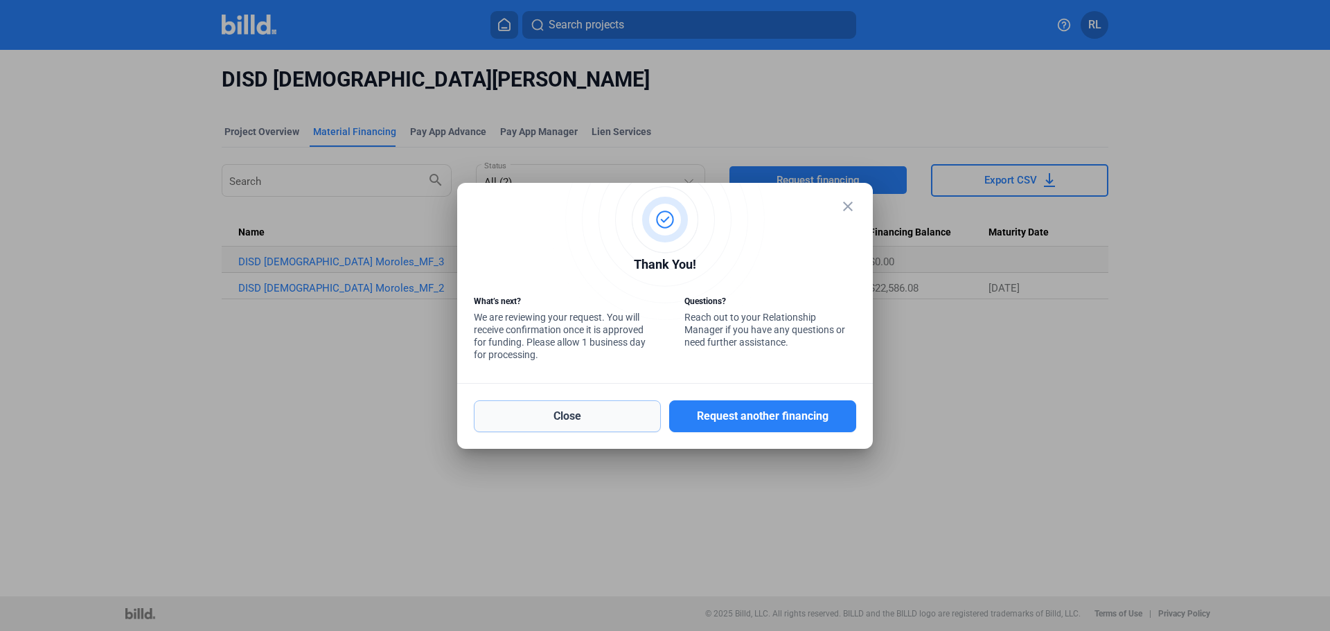
click at [592, 413] on button "Close" at bounding box center [567, 416] width 187 height 32
